Goal: Complete application form: Complete application form

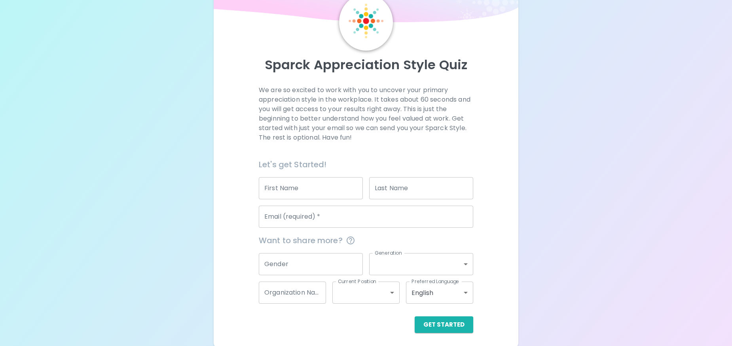
scroll to position [40, 0]
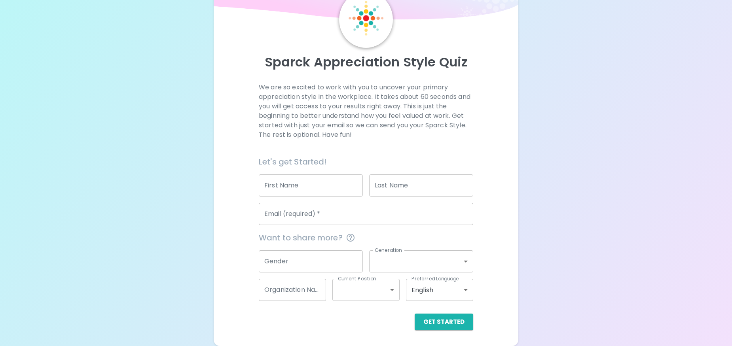
click at [315, 186] on input "First Name" at bounding box center [311, 186] width 104 height 22
type input "ALYSSA"
type input "[PERSON_NAME]"
type input "WD&C"
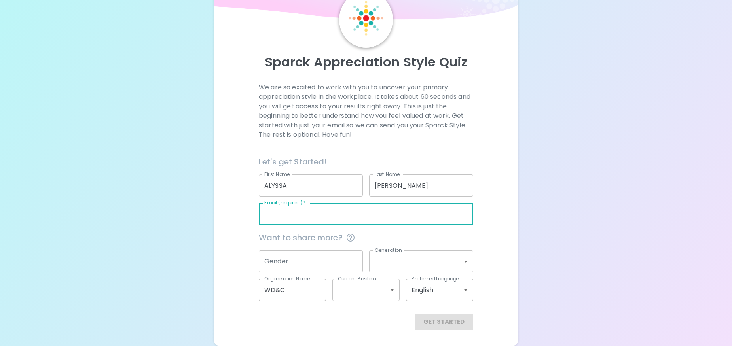
click at [313, 217] on input "Email (required)   *" at bounding box center [366, 214] width 214 height 22
type input "[EMAIL_ADDRESS][DOMAIN_NAME]"
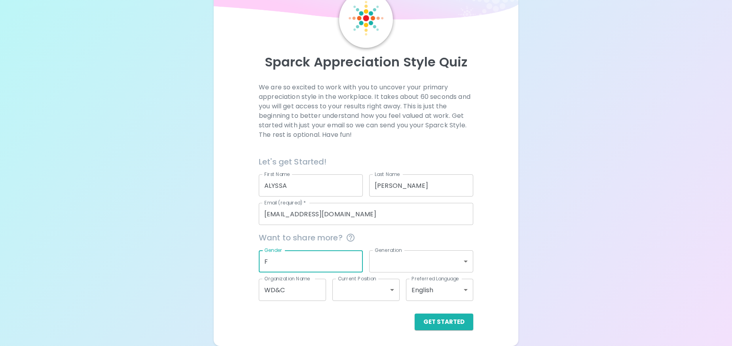
type input "F"
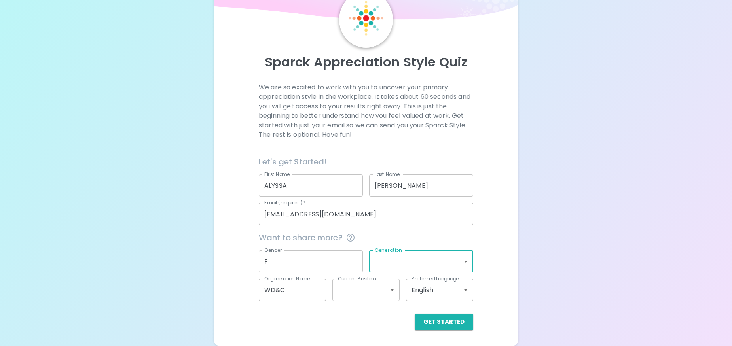
click at [432, 264] on body "Sparck Appreciation Style Quiz We are so excited to work with you to uncover yo…" at bounding box center [366, 153] width 732 height 387
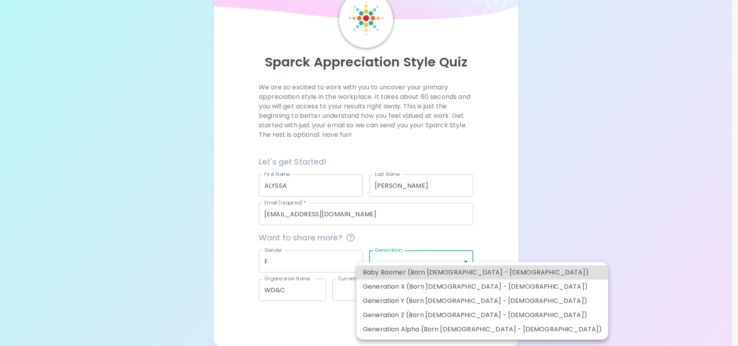
click at [418, 317] on li "Generation Z (Born [DEMOGRAPHIC_DATA] - [DEMOGRAPHIC_DATA])" at bounding box center [483, 315] width 252 height 14
type input "generation_z"
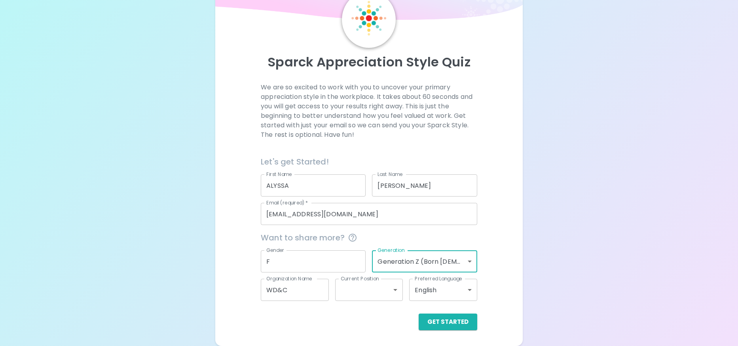
click at [386, 296] on body "Sparck Appreciation Style Quiz We are so excited to work with you to uncover yo…" at bounding box center [369, 153] width 738 height 387
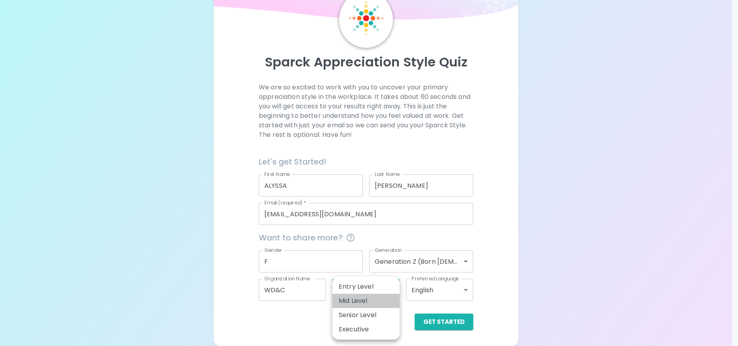
click at [386, 296] on li "Mid Level" at bounding box center [365, 301] width 67 height 14
type input "mid_level"
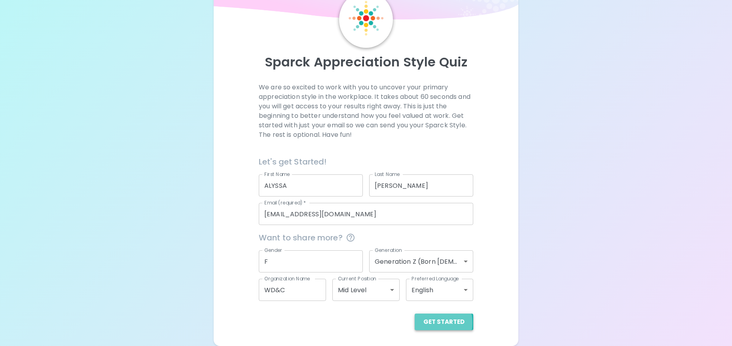
click at [428, 323] on button "Get Started" at bounding box center [444, 322] width 59 height 17
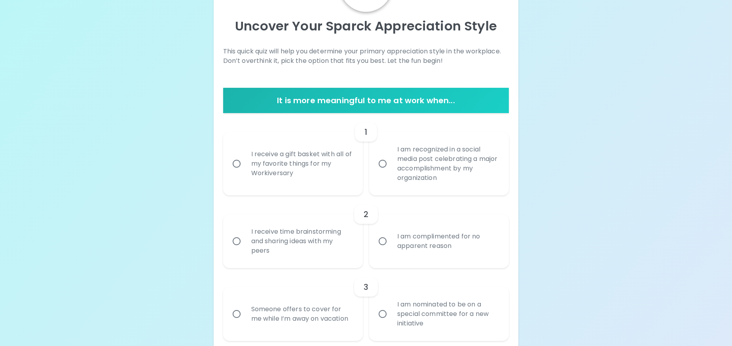
scroll to position [88, 0]
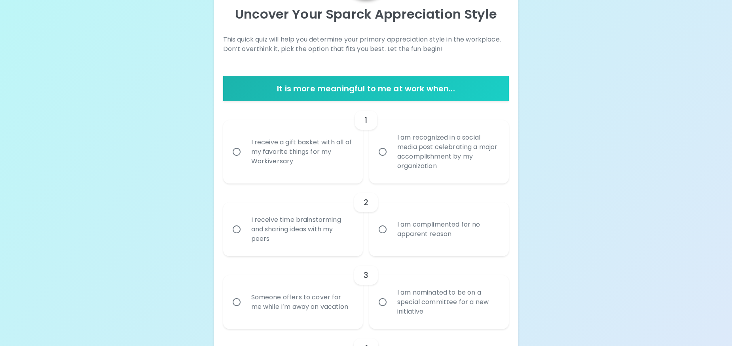
click at [333, 169] on div "I receive a gift basket with all of my favorite things for my Workiversary" at bounding box center [302, 151] width 114 height 47
click at [245, 160] on input "I receive a gift basket with all of my favorite things for my Workiversary" at bounding box center [236, 152] width 17 height 17
radio input "true"
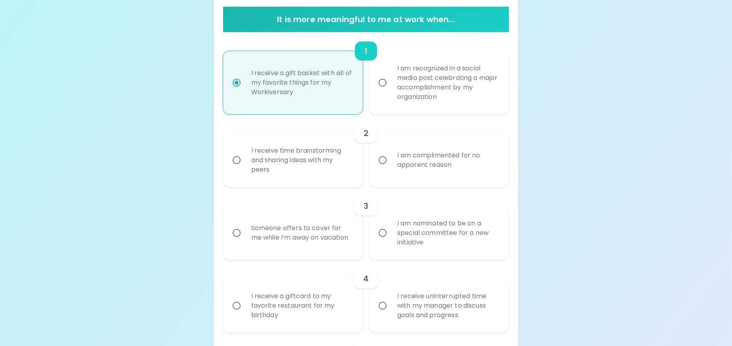
scroll to position [158, 0]
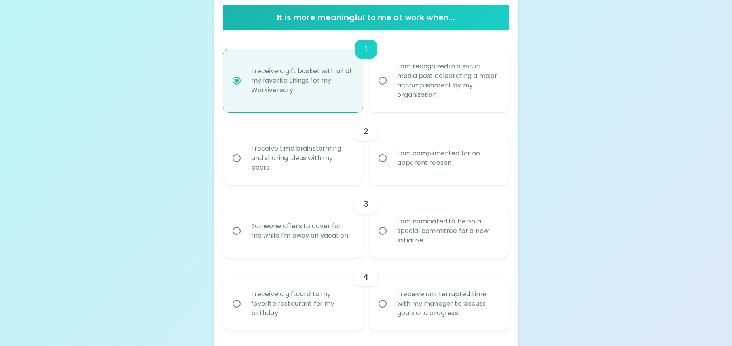
click at [385, 177] on label "I am complimented for no apparent reason" at bounding box center [435, 158] width 140 height 54
click at [385, 167] on input "I am complimented for no apparent reason" at bounding box center [382, 158] width 17 height 17
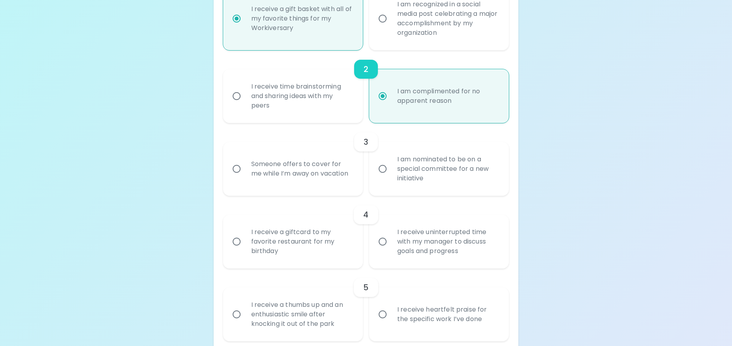
scroll to position [223, 0]
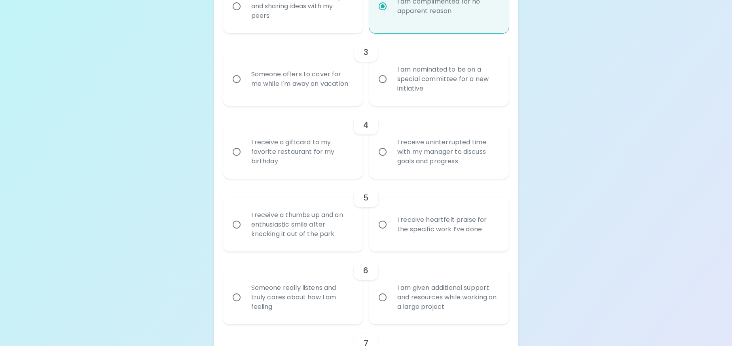
radio input "true"
click at [310, 98] on label "Someone offers to cover for me while I’m away on vacation" at bounding box center [289, 79] width 140 height 54
click at [245, 87] on input "Someone offers to cover for me while I’m away on vacation" at bounding box center [236, 79] width 17 height 17
radio input "false"
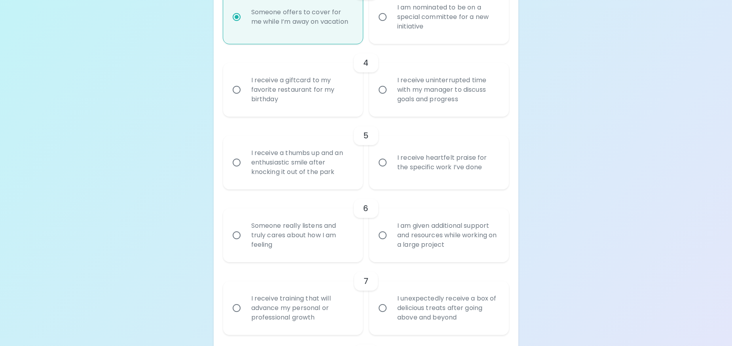
scroll to position [375, 0]
radio input "true"
click at [382, 101] on label "I receive uninterrupted time with my manager to discuss goals and progress" at bounding box center [435, 89] width 140 height 54
click at [382, 97] on input "I receive uninterrupted time with my manager to discuss goals and progress" at bounding box center [382, 88] width 17 height 17
radio input "false"
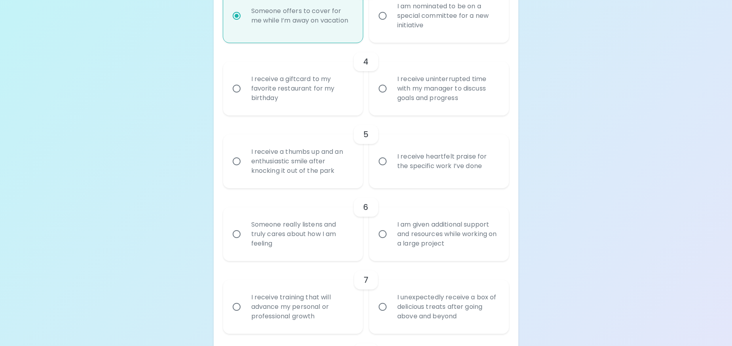
radio input "false"
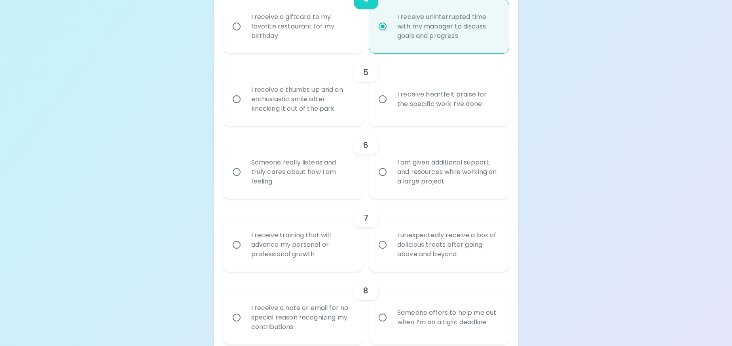
scroll to position [438, 0]
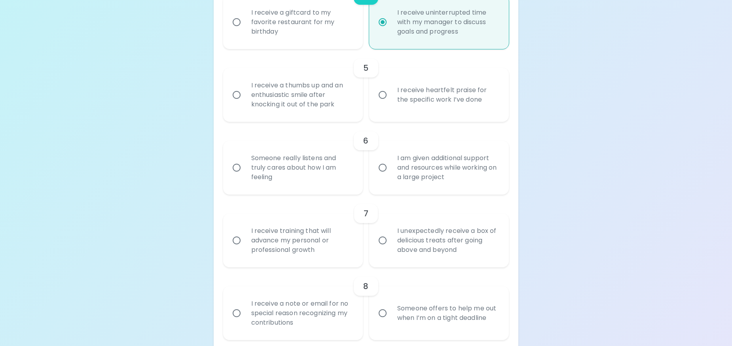
radio input "true"
click at [461, 170] on div "I am given additional support and resources while working on a large project" at bounding box center [448, 167] width 114 height 47
click at [391, 170] on input "I am given additional support and resources while working on a large project" at bounding box center [382, 167] width 17 height 17
radio input "false"
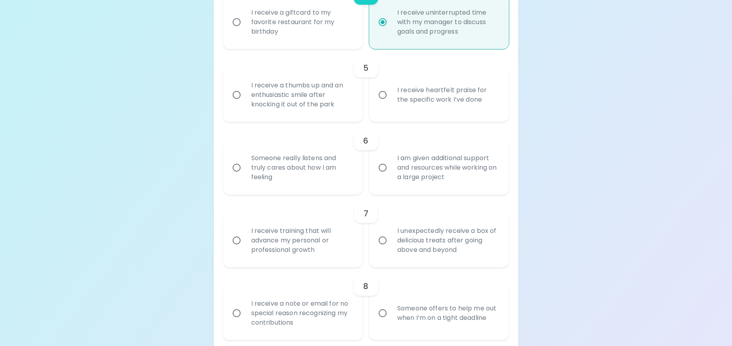
radio input "false"
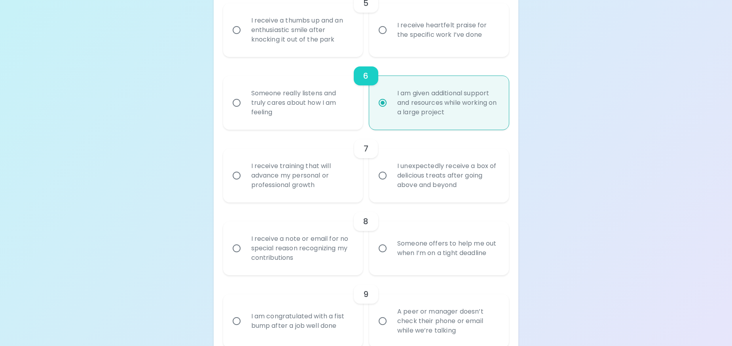
scroll to position [506, 0]
radio input "true"
click at [340, 180] on div "I receive training that will advance my personal or professional growth" at bounding box center [302, 175] width 114 height 47
click at [245, 180] on input "I receive training that will advance my personal or professional growth" at bounding box center [236, 175] width 17 height 17
radio input "false"
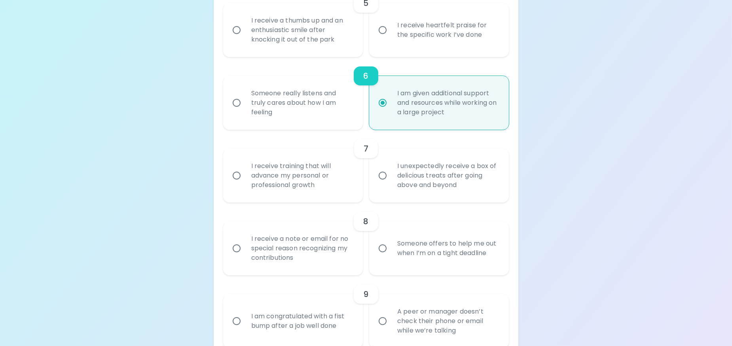
radio input "false"
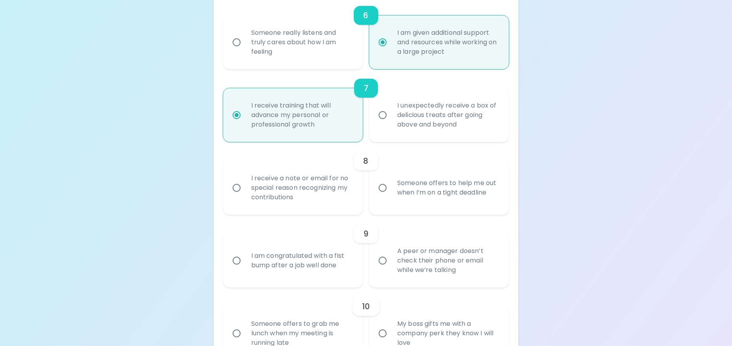
scroll to position [569, 0]
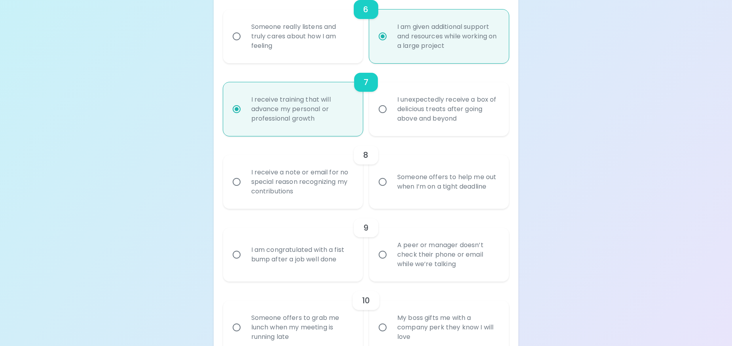
radio input "true"
click at [400, 197] on div "Someone offers to help me out when I’m on a tight deadline" at bounding box center [448, 182] width 114 height 38
click at [391, 190] on input "Someone offers to help me out when I’m on a tight deadline" at bounding box center [382, 182] width 17 height 17
radio input "false"
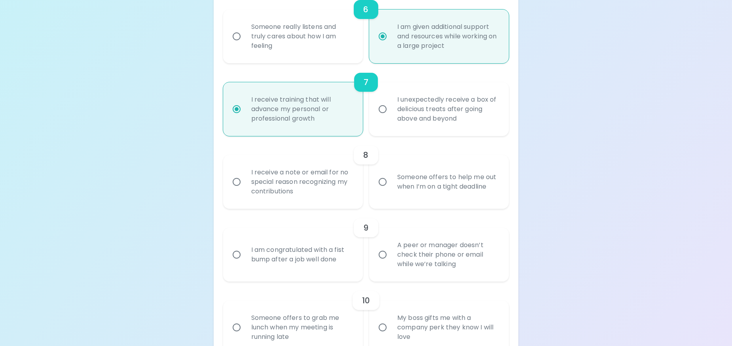
radio input "false"
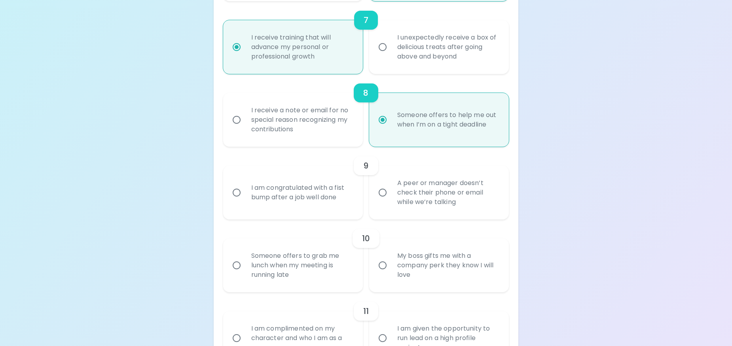
scroll to position [636, 0]
radio input "true"
click at [391, 213] on div "A peer or manager doesn’t check their phone or email while we’re talking" at bounding box center [448, 191] width 114 height 47
click at [391, 200] on input "A peer or manager doesn’t check their phone or email while we’re talking" at bounding box center [382, 191] width 17 height 17
radio input "false"
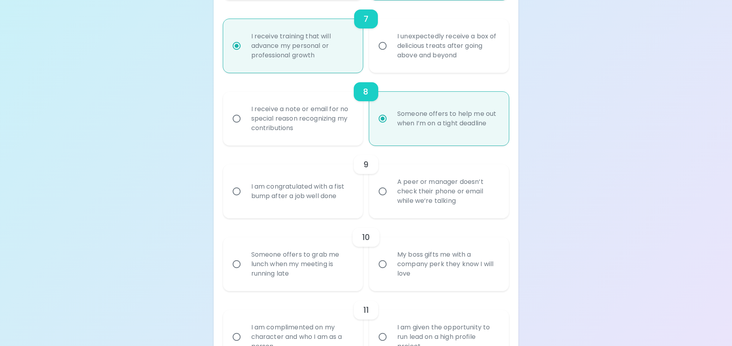
radio input "false"
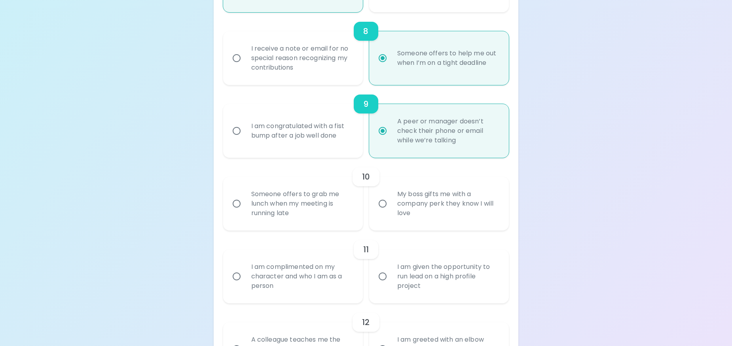
scroll to position [699, 0]
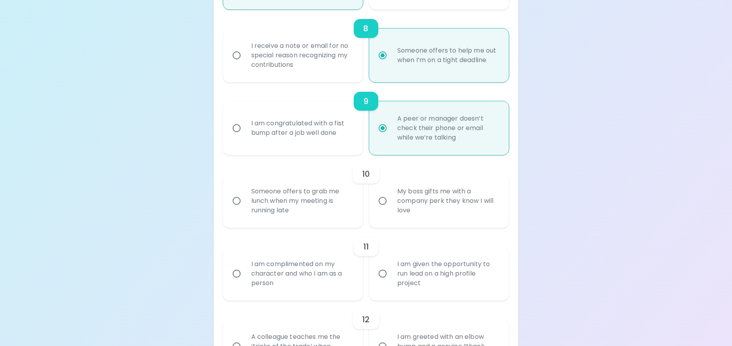
radio input "true"
click at [346, 190] on div "Someone offers to grab me lunch when my meeting is running late" at bounding box center [302, 200] width 114 height 47
click at [245, 193] on input "Someone offers to grab me lunch when my meeting is running late" at bounding box center [236, 201] width 17 height 17
radio input "false"
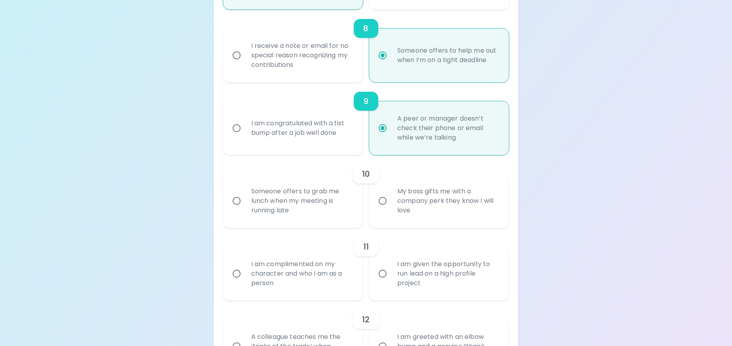
radio input "false"
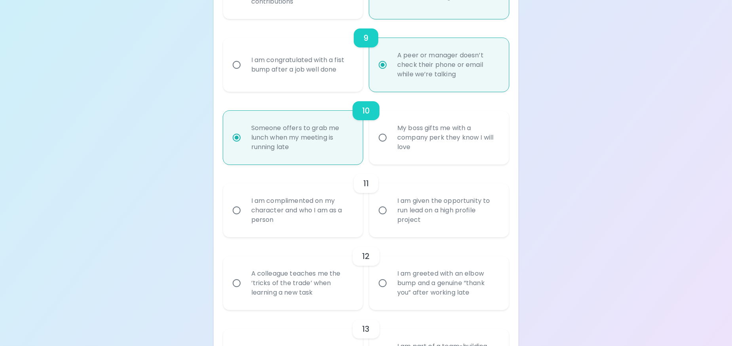
scroll to position [764, 0]
radio input "true"
click at [383, 189] on div "11" at bounding box center [366, 182] width 286 height 19
click at [386, 192] on label "I am given the opportunity to run lead on a high profile project" at bounding box center [435, 209] width 140 height 54
click at [386, 201] on input "I am given the opportunity to run lead on a high profile project" at bounding box center [382, 209] width 17 height 17
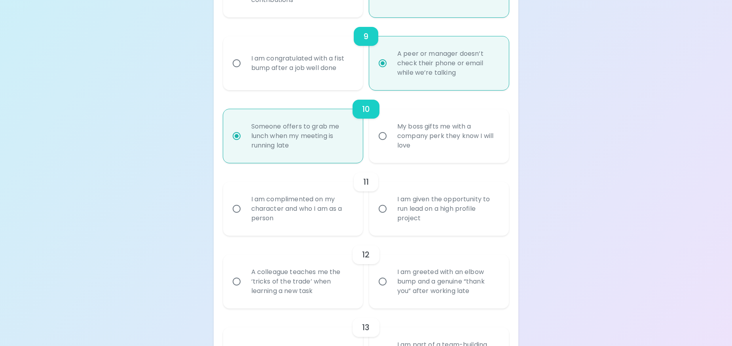
radio input "false"
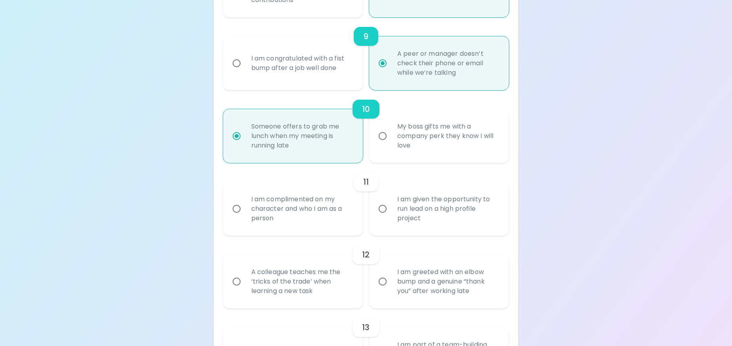
radio input "false"
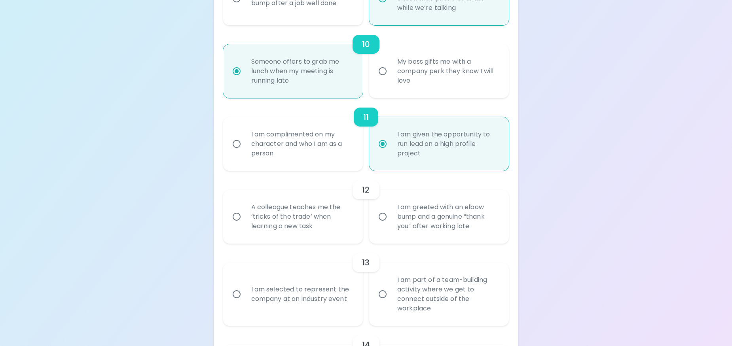
scroll to position [831, 0]
radio input "true"
click at [332, 218] on div "A colleague teaches me the ‘tricks of the trade’ when learning a new task" at bounding box center [302, 215] width 114 height 47
click at [245, 218] on input "A colleague teaches me the ‘tricks of the trade’ when learning a new task" at bounding box center [236, 215] width 17 height 17
radio input "false"
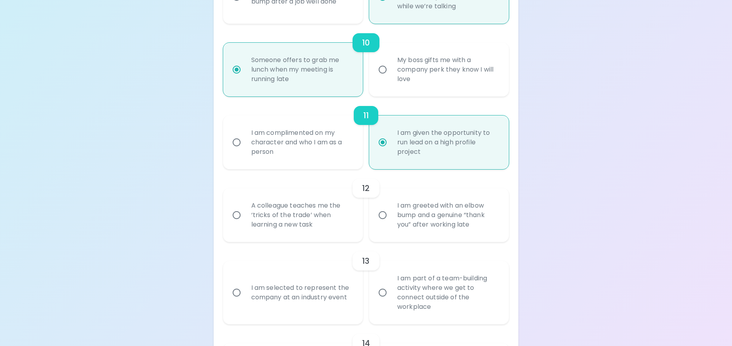
radio input "false"
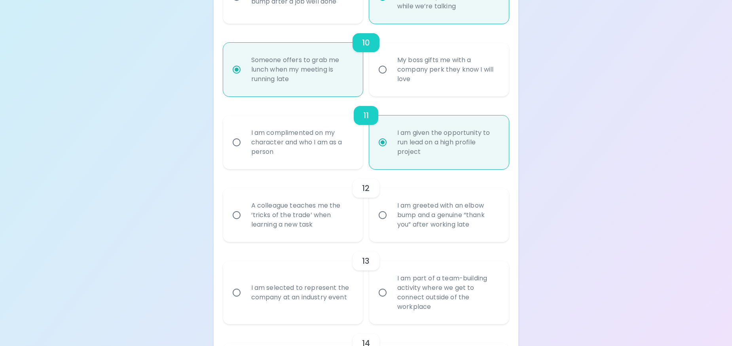
radio input "false"
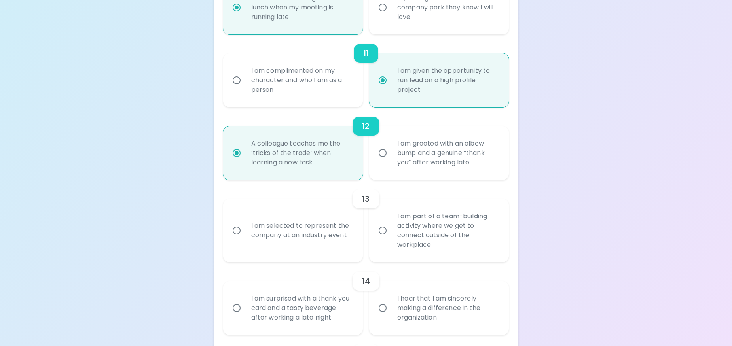
scroll to position [894, 0]
radio input "true"
click at [329, 253] on label "I am selected to represent the company at an industry event" at bounding box center [289, 229] width 140 height 63
click at [245, 238] on input "I am selected to represent the company at an industry event" at bounding box center [236, 229] width 17 height 17
radio input "false"
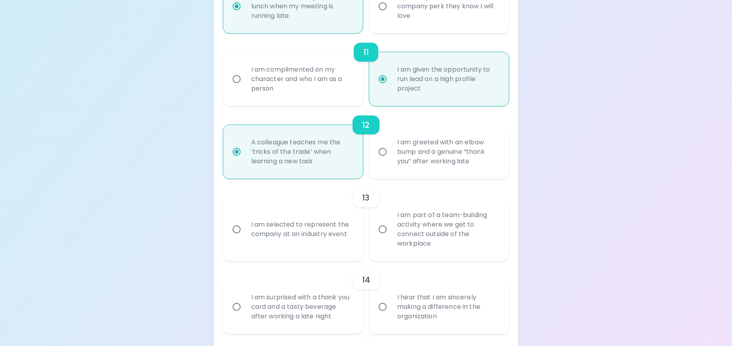
radio input "false"
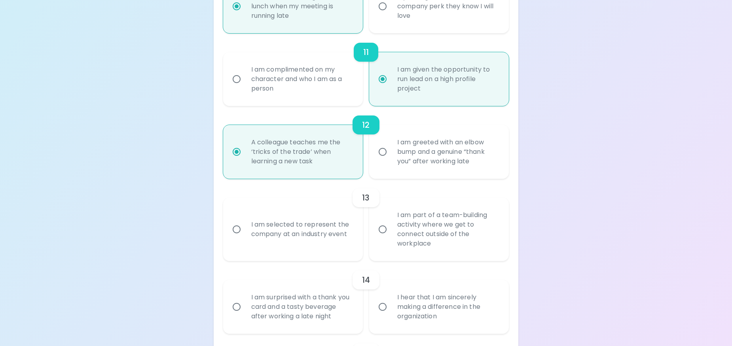
radio input "false"
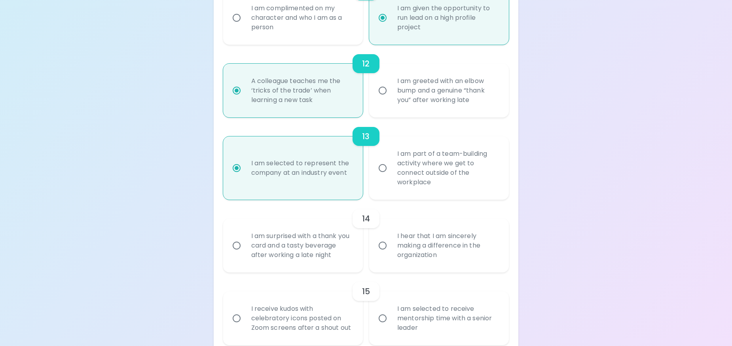
scroll to position [957, 0]
radio input "true"
click at [349, 237] on div "I am surprised with a thank you card and a tasty beverage after working a late …" at bounding box center [302, 243] width 114 height 47
click at [245, 237] on input "I am surprised with a thank you card and a tasty beverage after working a late …" at bounding box center [236, 243] width 17 height 17
radio input "false"
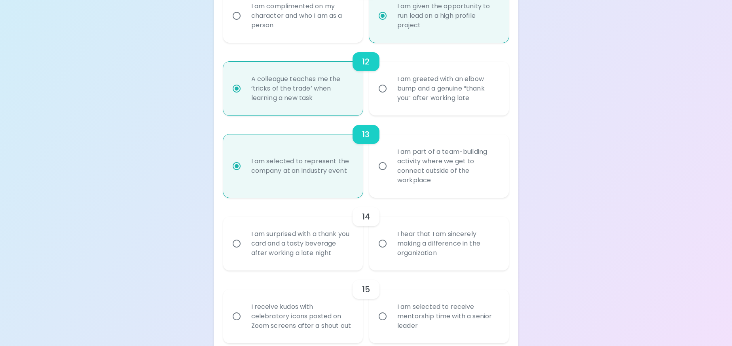
radio input "false"
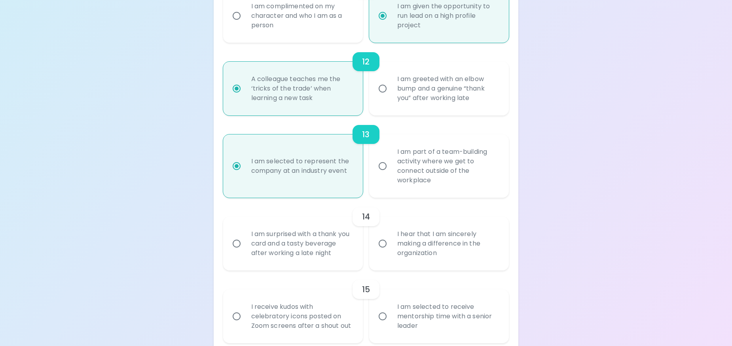
radio input "false"
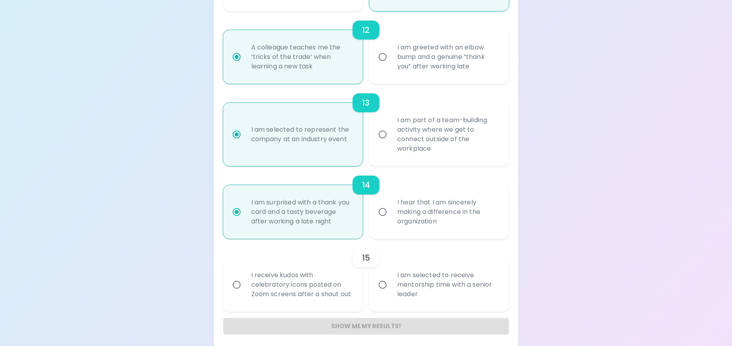
scroll to position [993, 0]
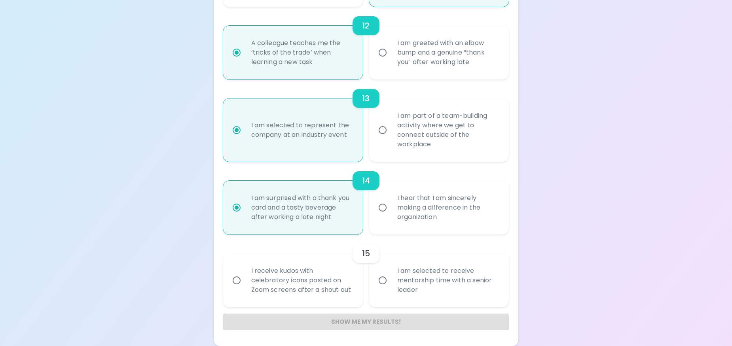
radio input "true"
click at [418, 266] on div "I am selected to receive mentorship time with a senior leader" at bounding box center [448, 280] width 114 height 47
click at [391, 272] on input "I am selected to receive mentorship time with a senior leader" at bounding box center [382, 280] width 17 height 17
radio input "false"
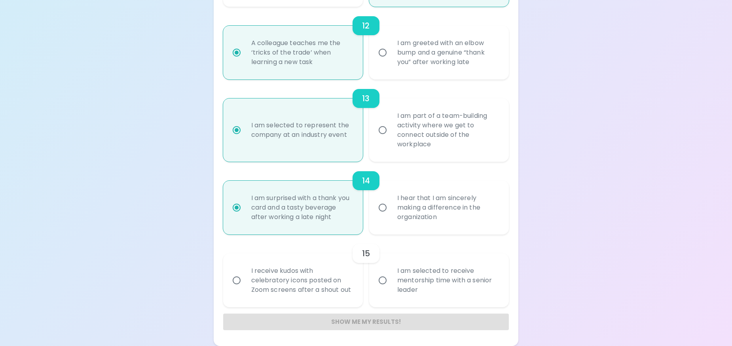
radio input "false"
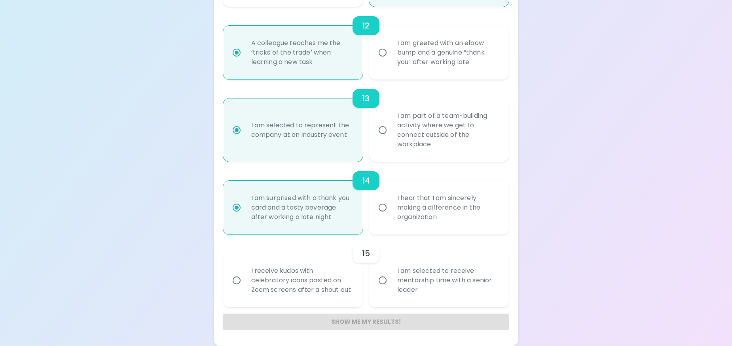
radio input "false"
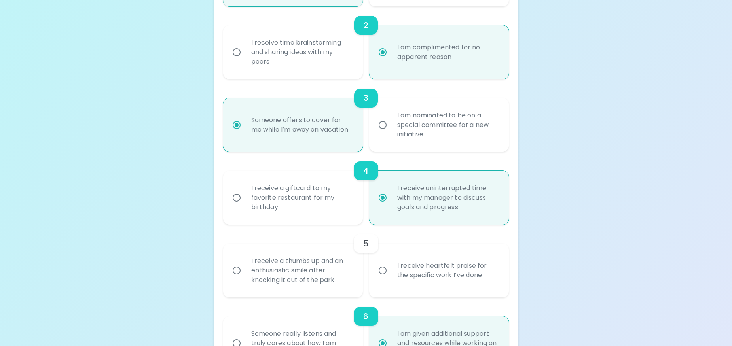
scroll to position [283, 0]
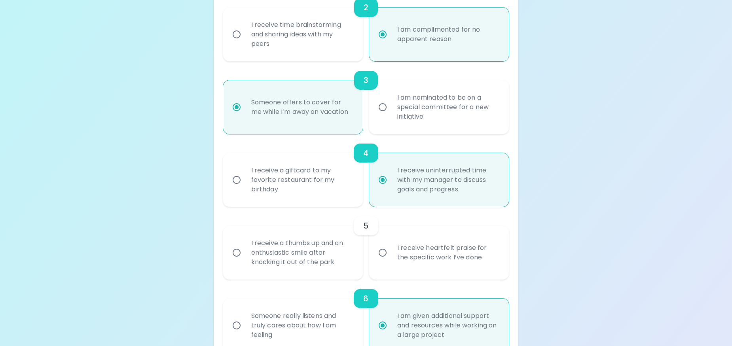
radio input "true"
click at [369, 225] on div "5" at bounding box center [366, 225] width 24 height 19
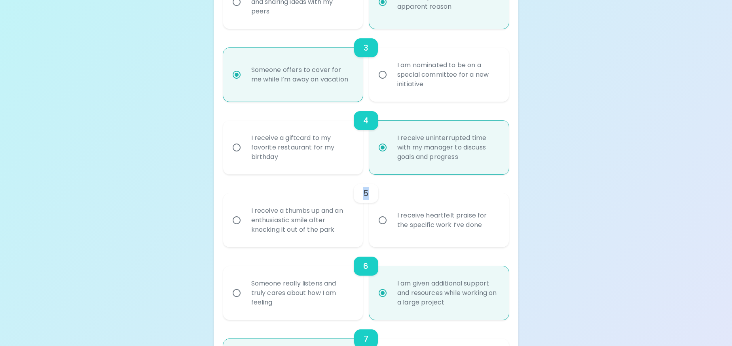
scroll to position [360, 0]
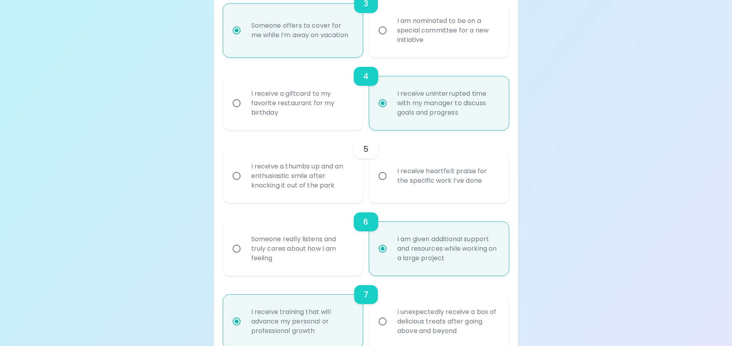
click at [524, 222] on div "Uncover Your Sparck Appreciation Style This quick quiz will help you determine …" at bounding box center [366, 310] width 732 height 1340
click at [507, 186] on div "I receive heartfelt praise for the specific work I’ve done" at bounding box center [439, 176] width 140 height 54
click at [504, 184] on div "I receive heartfelt praise for the specific work I’ve done" at bounding box center [448, 176] width 114 height 38
click at [391, 184] on input "I receive heartfelt praise for the specific work I’ve done" at bounding box center [382, 176] width 17 height 17
radio input "false"
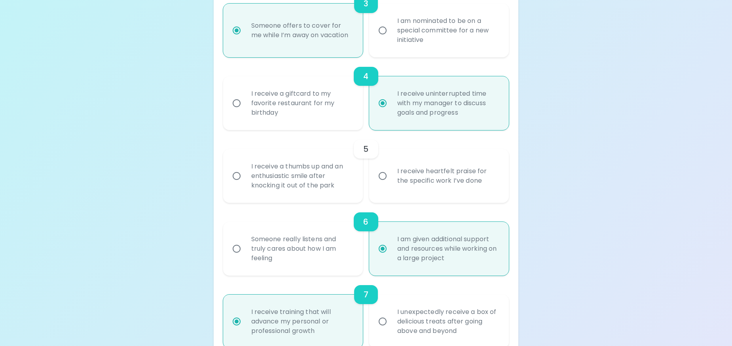
radio input "false"
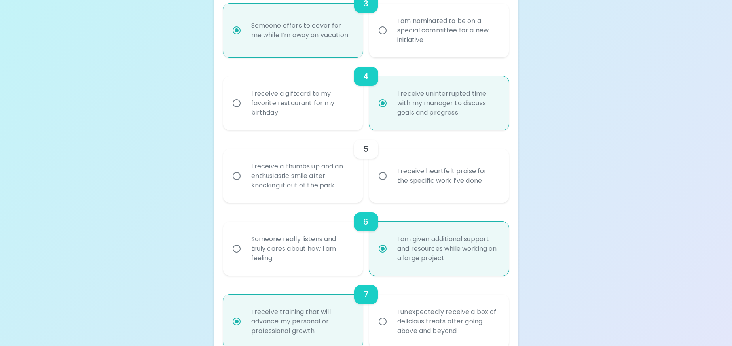
radio input "false"
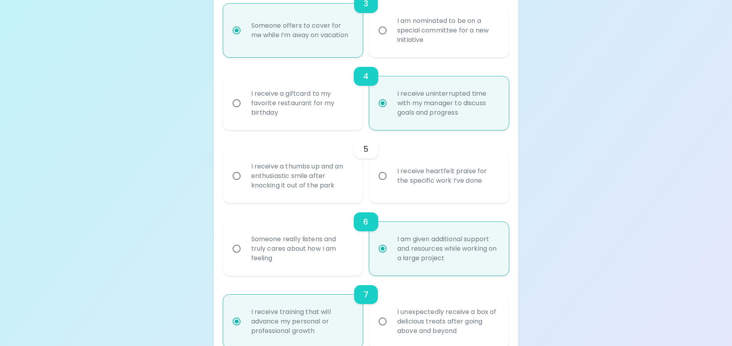
radio input "false"
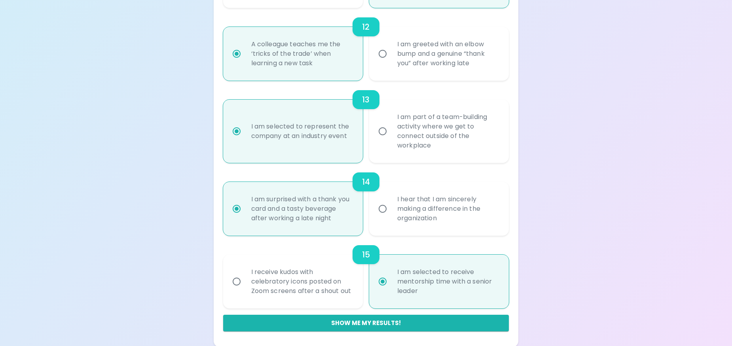
scroll to position [993, 0]
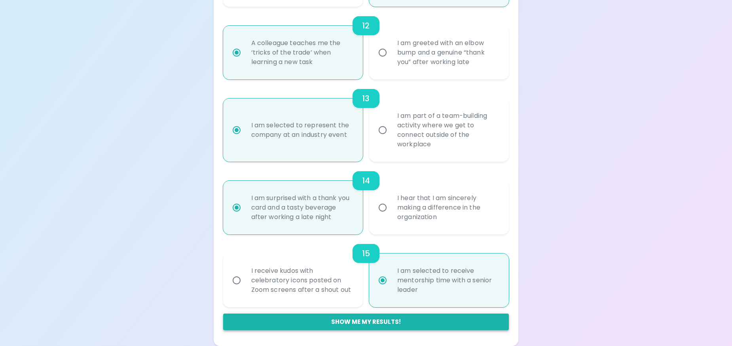
radio input "true"
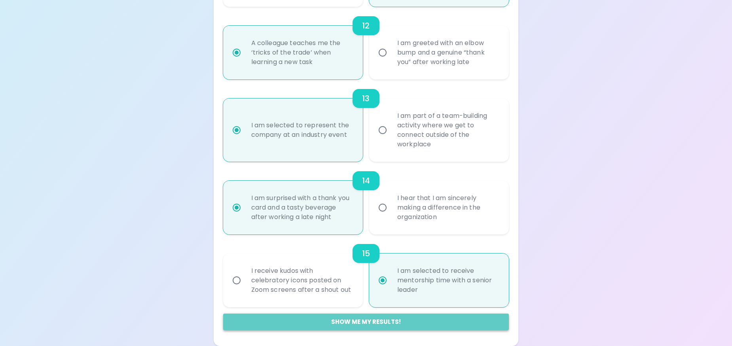
click at [406, 319] on button "Show me my results!" at bounding box center [366, 322] width 286 height 17
radio input "false"
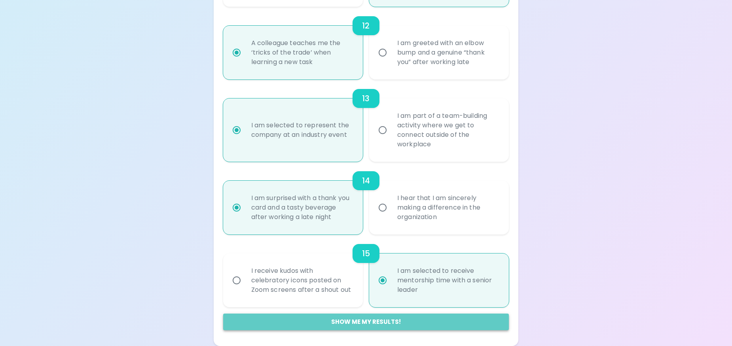
radio input "false"
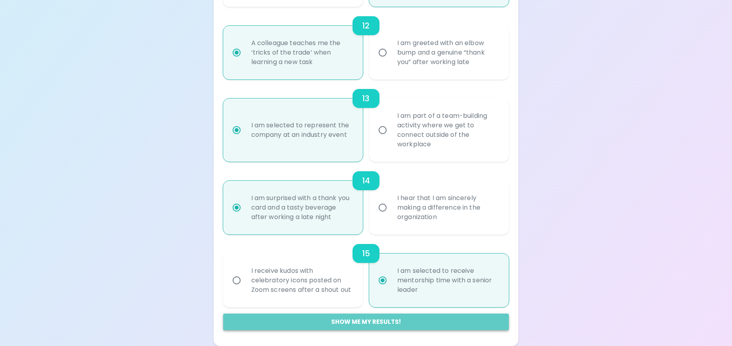
radio input "false"
radio input "true"
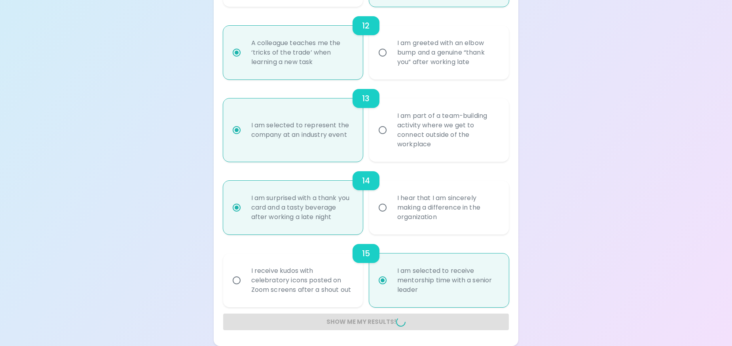
radio input "false"
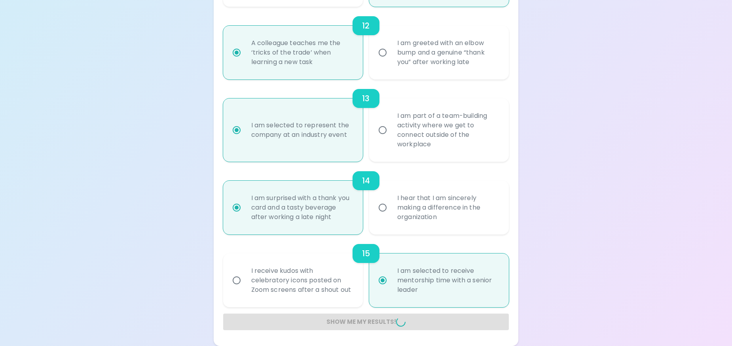
radio input "false"
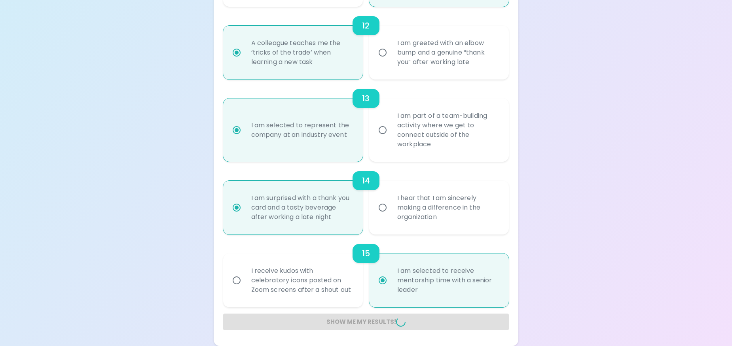
radio input "false"
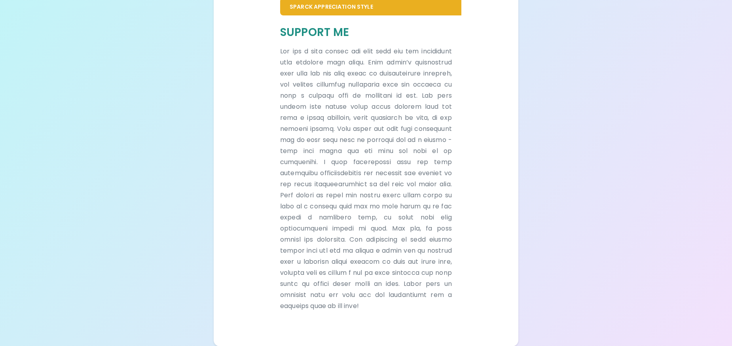
scroll to position [186, 0]
